Goal: Navigation & Orientation: Find specific page/section

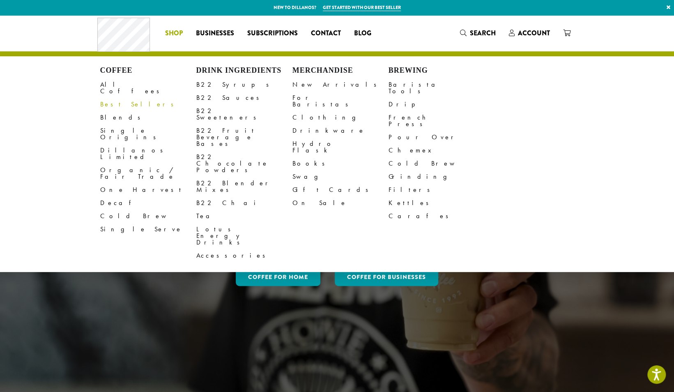
click at [119, 98] on link "Best Sellers" at bounding box center [148, 104] width 96 height 13
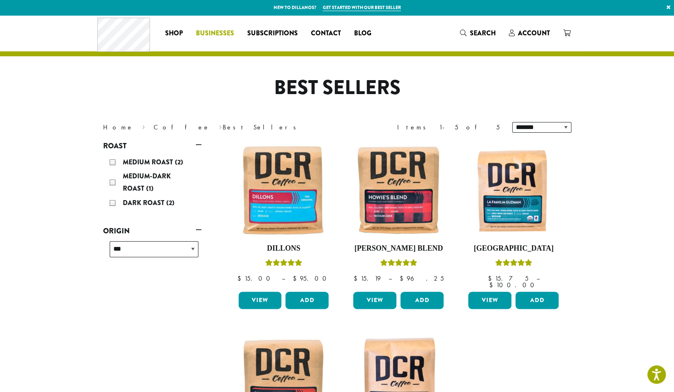
click at [214, 31] on span "Businesses" at bounding box center [215, 33] width 38 height 10
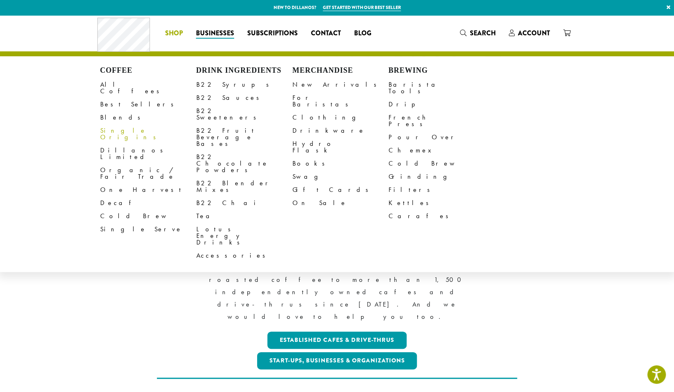
click at [122, 125] on link "Single Origins" at bounding box center [148, 134] width 96 height 20
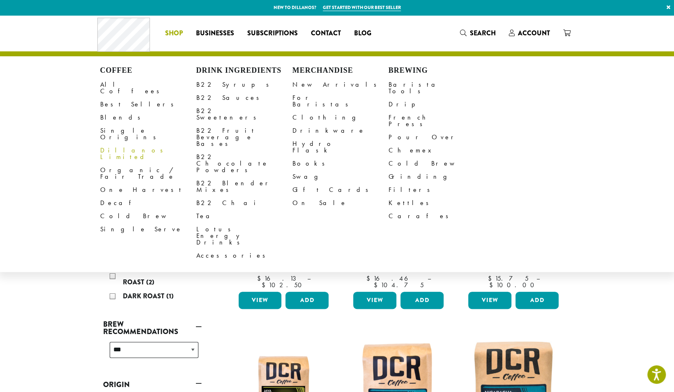
click at [135, 144] on link "Dillanos Limited" at bounding box center [148, 154] width 96 height 20
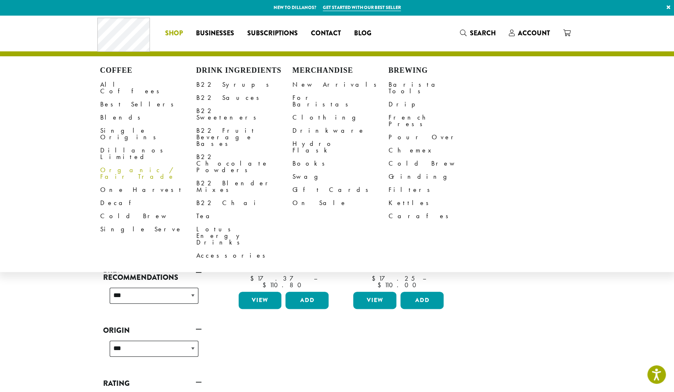
click at [135, 163] on link "Organic / Fair Trade" at bounding box center [148, 173] width 96 height 20
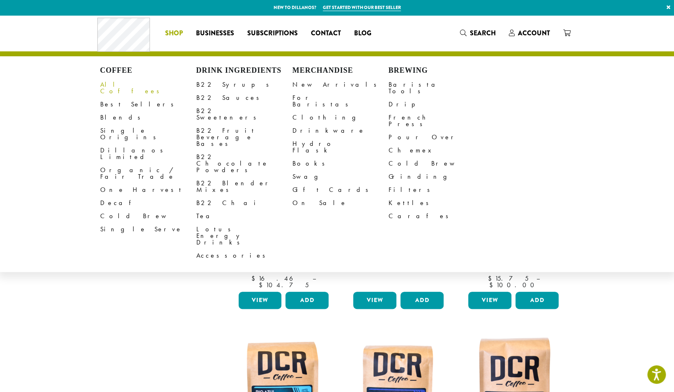
click at [123, 84] on link "All Coffees" at bounding box center [148, 88] width 96 height 20
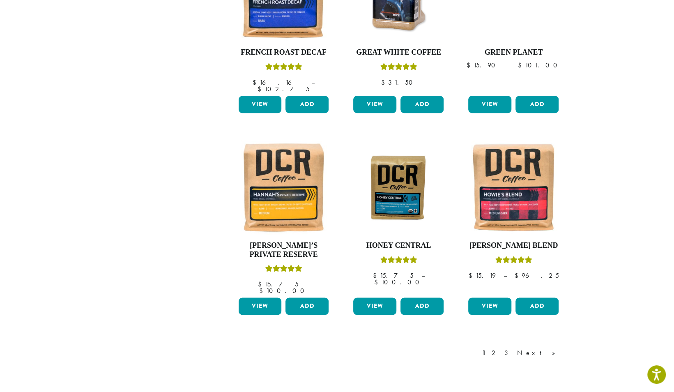
scroll to position [657, 0]
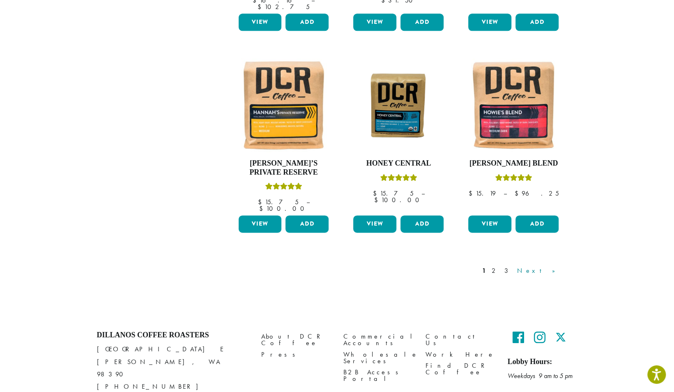
click at [561, 266] on link "Next »" at bounding box center [538, 271] width 47 height 10
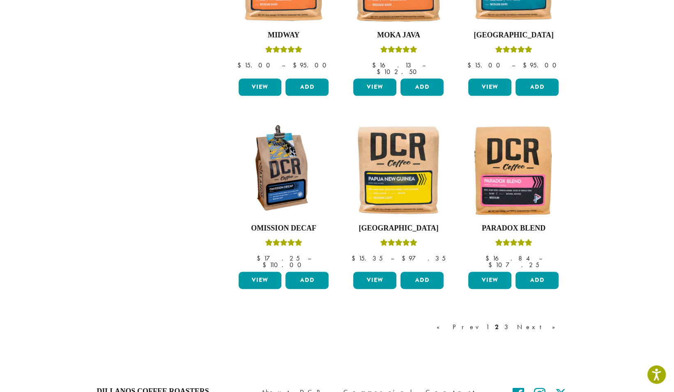
scroll to position [658, 0]
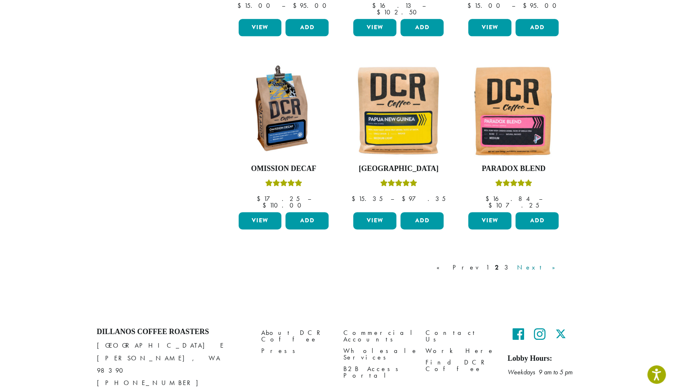
click at [550, 262] on link "Next »" at bounding box center [538, 267] width 47 height 10
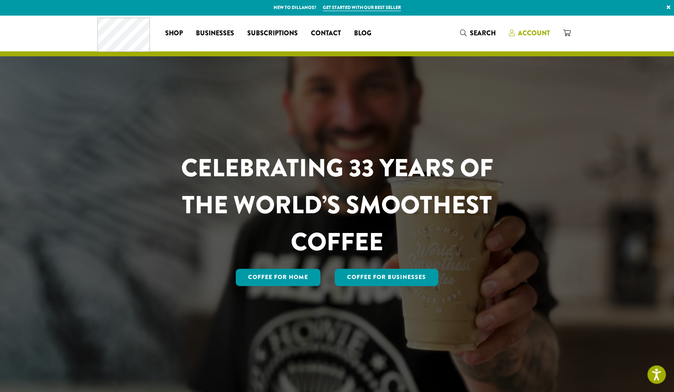
click at [530, 37] on span "Account" at bounding box center [534, 32] width 32 height 9
